Goal: Task Accomplishment & Management: Complete application form

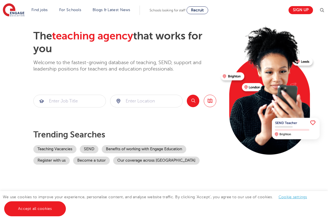
scroll to position [23, 0]
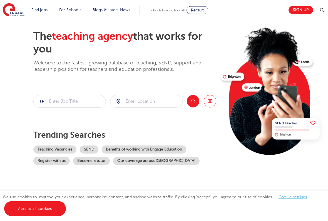
click at [300, 60] on img at bounding box center [272, 88] width 107 height 135
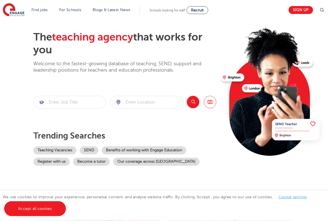
scroll to position [23, 0]
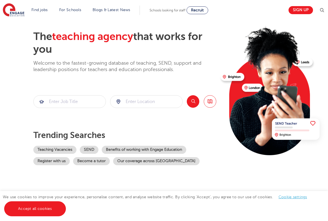
click at [300, 65] on img at bounding box center [272, 88] width 107 height 135
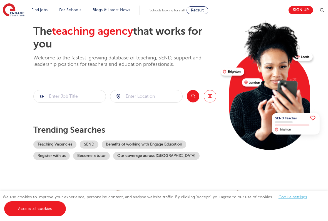
scroll to position [28, 0]
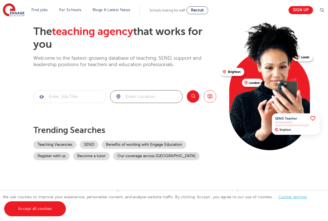
click at [137, 97] on input "search" at bounding box center [146, 97] width 72 height 12
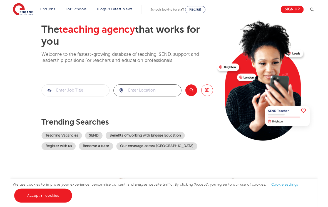
scroll to position [28, 0]
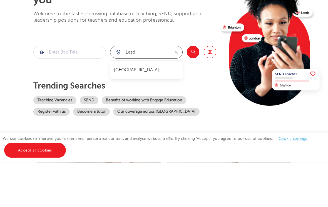
click at [128, 108] on li "[GEOGRAPHIC_DATA]" at bounding box center [146, 114] width 67 height 13
type input "[GEOGRAPHIC_DATA]"
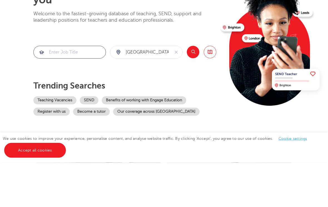
click at [66, 91] on input "search" at bounding box center [70, 97] width 72 height 12
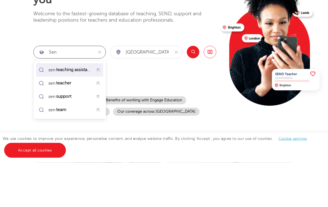
click at [64, 111] on mark "teaching assistant" at bounding box center [73, 114] width 37 height 7
type input "sen teaching assistant"
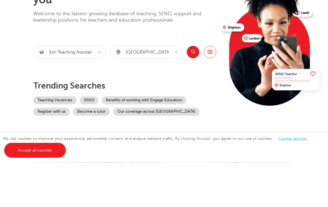
click at [192, 91] on button "Search" at bounding box center [193, 97] width 12 height 12
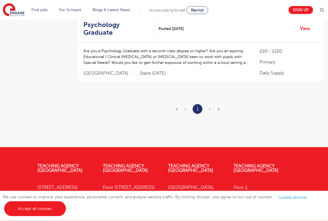
scroll to position [137, 0]
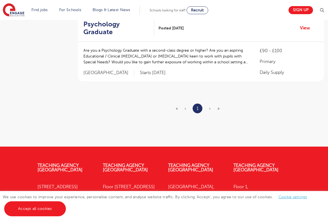
click at [209, 106] on span "›" at bounding box center [210, 108] width 2 height 5
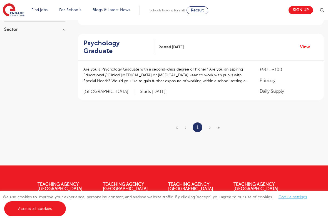
scroll to position [115, 0]
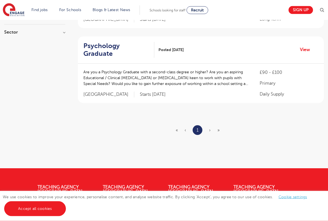
click at [219, 128] on span "»" at bounding box center [218, 130] width 2 height 5
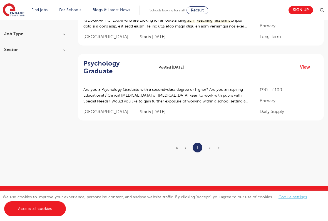
scroll to position [97, 0]
click at [213, 143] on ul "« ‹ 1 › »" at bounding box center [201, 148] width 51 height 10
click at [218, 146] on span "»" at bounding box center [218, 148] width 2 height 5
click at [220, 143] on ul "« ‹ 1 › »" at bounding box center [201, 148] width 51 height 10
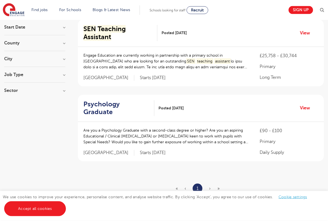
scroll to position [55, 0]
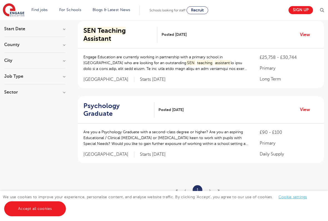
click at [111, 35] on mark "Assistant" at bounding box center [97, 39] width 28 height 8
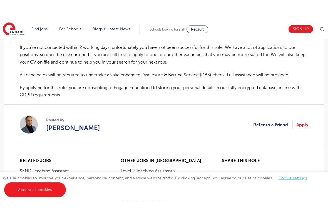
scroll to position [370, 0]
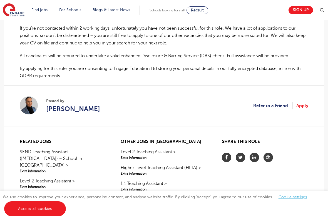
click at [302, 102] on link "Apply" at bounding box center [302, 105] width 12 height 7
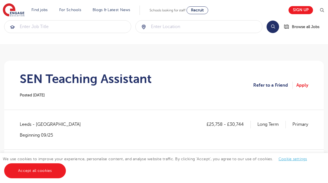
scroll to position [0, 0]
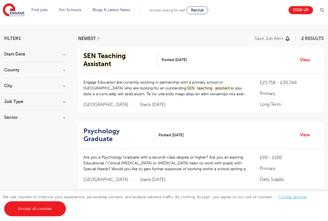
scroll to position [29, 0]
click at [111, 60] on mark "Assistant" at bounding box center [97, 64] width 28 height 8
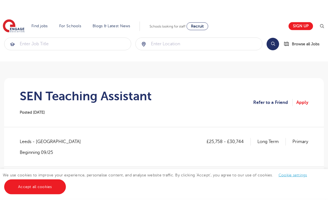
scroll to position [10, 0]
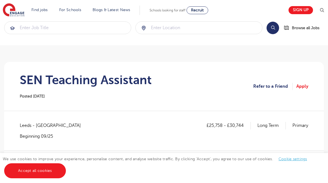
click at [299, 12] on link "Sign up" at bounding box center [300, 10] width 24 height 8
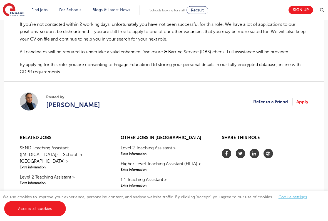
scroll to position [376, 0]
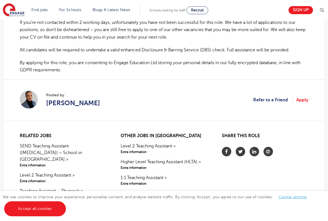
click at [299, 96] on link "Apply" at bounding box center [302, 99] width 12 height 7
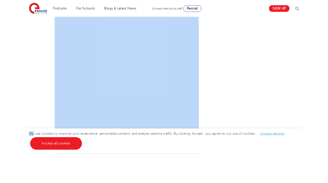
scroll to position [315, 0]
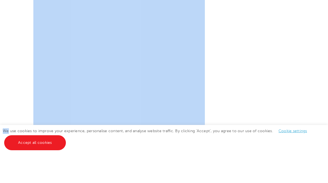
click at [322, 107] on div "Let us know more about you!" at bounding box center [164, 48] width 328 height 340
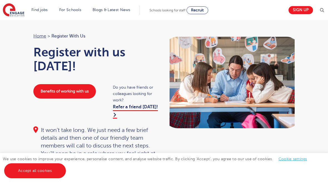
scroll to position [2, 0]
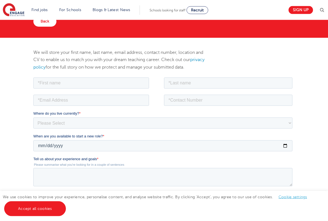
scroll to position [44, 0]
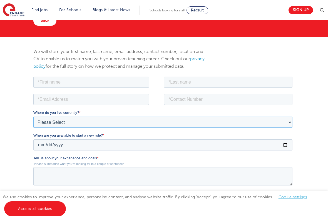
click at [45, 122] on select "Please Select [GEOGRAPHIC_DATA] [GEOGRAPHIC_DATA] [GEOGRAPHIC_DATA] [GEOGRAPHIC…" at bounding box center [162, 121] width 259 height 11
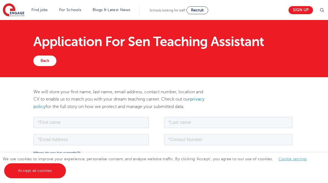
scroll to position [0, 0]
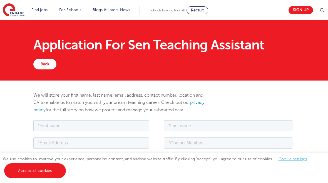
click at [296, 11] on link "Sign up" at bounding box center [300, 10] width 24 height 8
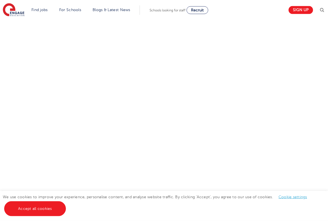
scroll to position [312, 0]
click at [23, 98] on div "Let us know more about you!" at bounding box center [164, 50] width 328 height 340
click at [241, 142] on div "Let us know more about you!" at bounding box center [163, 25] width 269 height 354
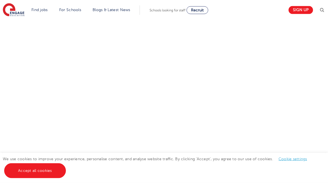
scroll to position [214, 0]
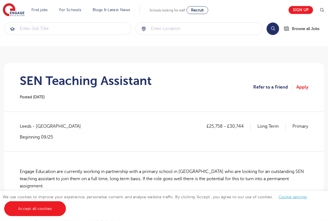
scroll to position [9, 0]
click at [0, 0] on link "Teaching jobs in [GEOGRAPHIC_DATA]" at bounding box center [0, 0] width 0 height 0
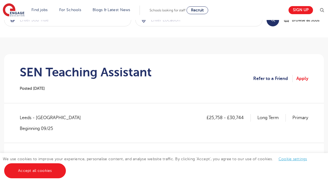
scroll to position [17, 0]
click at [0, 0] on link "Teaching jobs in [GEOGRAPHIC_DATA]" at bounding box center [0, 0] width 0 height 0
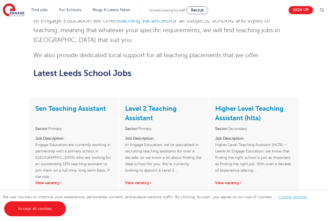
scroll to position [693, 0]
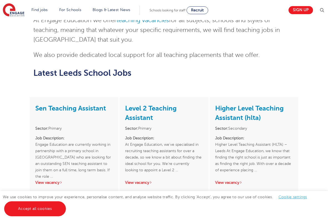
click at [56, 104] on link "Sen Teaching Assistant" at bounding box center [70, 108] width 71 height 8
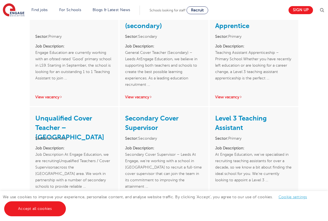
scroll to position [886, 0]
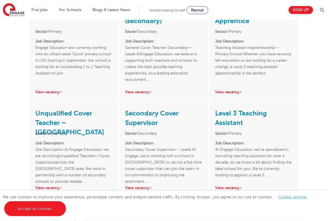
click at [229, 110] on link "Level 3 Teaching Assistant" at bounding box center [240, 118] width 51 height 17
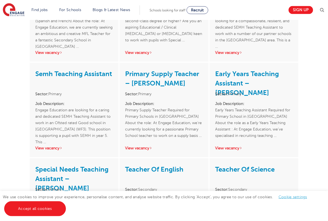
scroll to position [1136, 0]
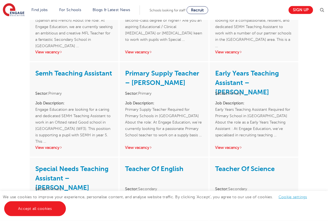
click at [51, 165] on link "Special Needs Teaching Assistant – Wakefield" at bounding box center [71, 178] width 73 height 27
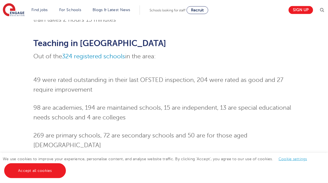
scroll to position [387, 0]
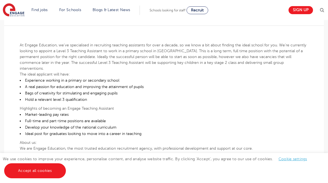
scroll to position [134, 0]
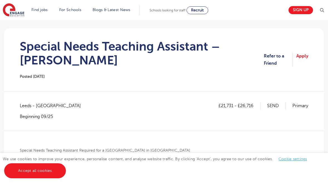
scroll to position [38, 0]
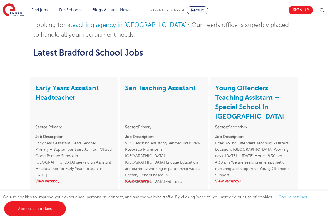
scroll to position [437, 0]
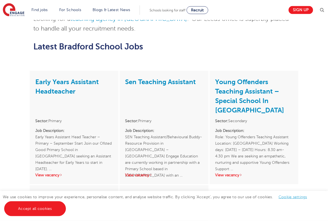
click at [152, 78] on link "Sen Teaching Assistant" at bounding box center [160, 82] width 71 height 8
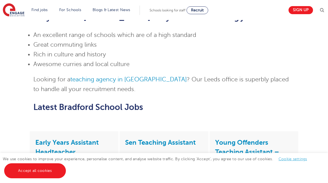
scroll to position [377, 0]
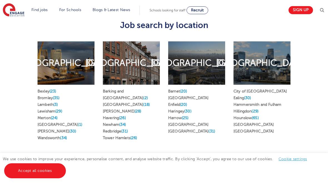
scroll to position [275, 0]
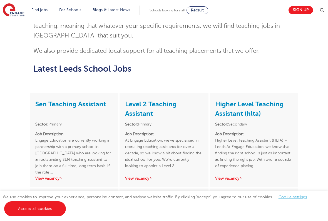
scroll to position [699, 0]
